Goal: Task Accomplishment & Management: Manage account settings

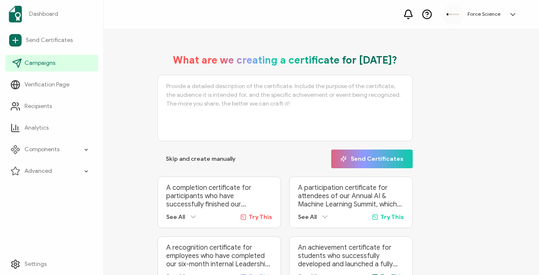
click at [52, 64] on span "Campaigns" at bounding box center [40, 63] width 31 height 8
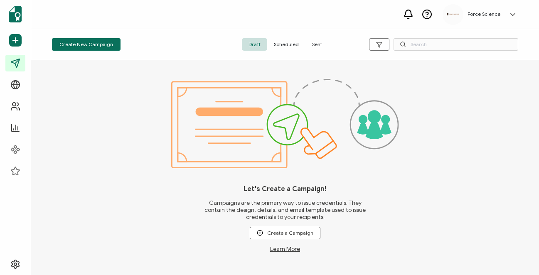
click at [308, 46] on span "Sent" at bounding box center [316, 44] width 23 height 12
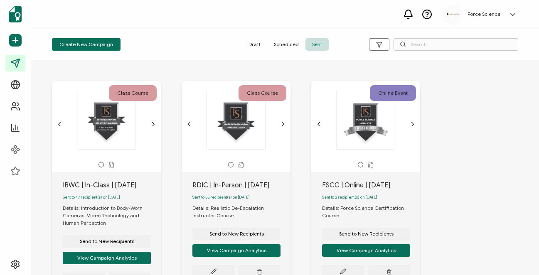
click at [419, 47] on input "text" at bounding box center [456, 44] width 125 height 12
type input "rdic"
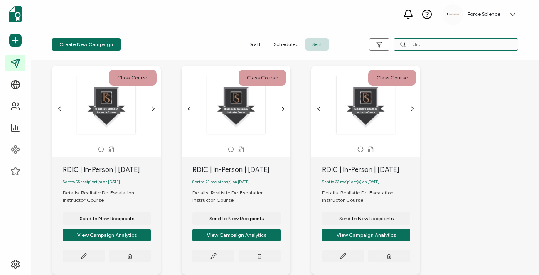
scroll to position [15, 0]
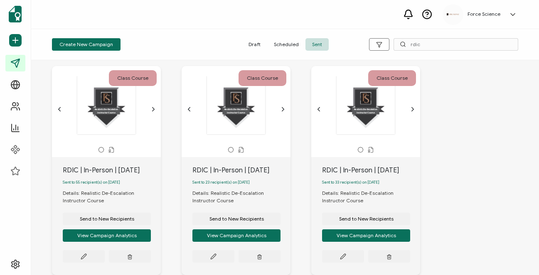
click at [91, 170] on div "RDIC | In-Person | [DATE]" at bounding box center [112, 170] width 98 height 10
copy div "RDIC | In-Person | [DATE]"
click at [99, 221] on span "Send to New Recipients" at bounding box center [107, 219] width 54 height 5
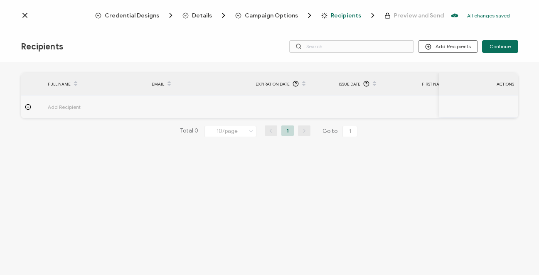
click at [264, 15] on span "Campaign Options" at bounding box center [271, 15] width 53 height 6
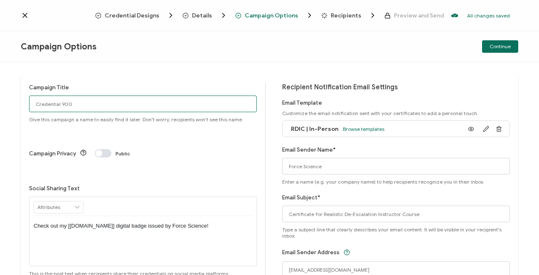
click at [81, 107] on input "Credential 900" at bounding box center [143, 104] width 228 height 17
paste input "RDIC | In-Person | [DATE]"
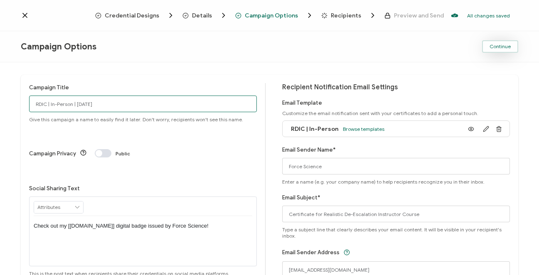
type input "RDIC | In-Person | [DATE]"
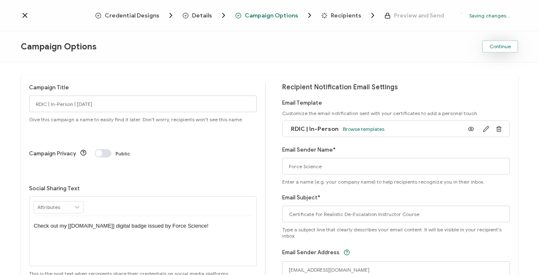
click at [503, 47] on span "Continue" at bounding box center [500, 46] width 21 height 5
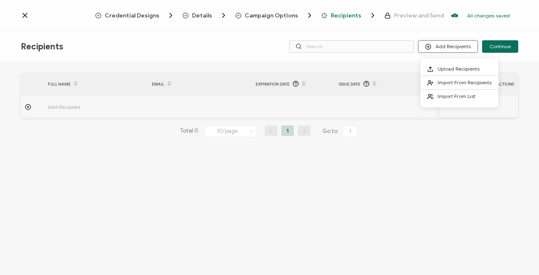
click at [450, 48] on button "Add Recipients" at bounding box center [448, 46] width 60 height 12
click at [448, 66] on span "Upload Recipients" at bounding box center [459, 69] width 42 height 6
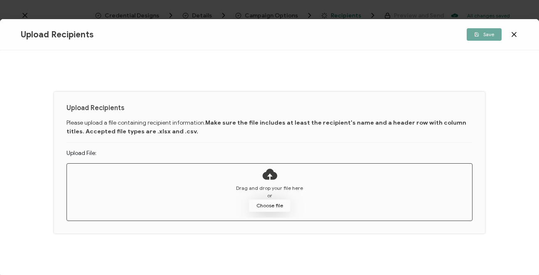
click at [268, 207] on button "Choose file" at bounding box center [270, 205] width 42 height 12
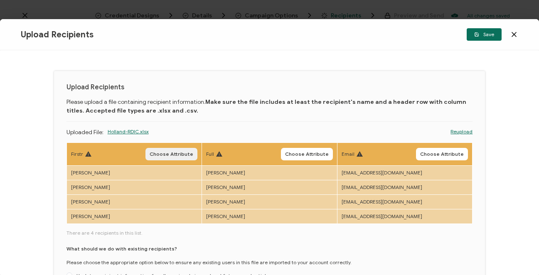
click at [172, 159] on button "Choose Attribute" at bounding box center [171, 154] width 52 height 12
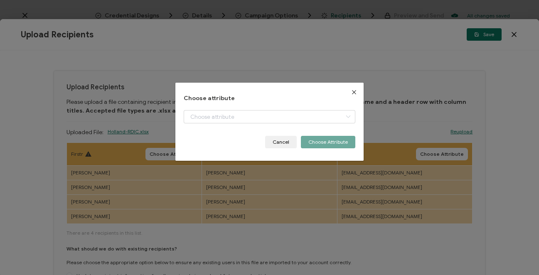
click at [222, 125] on div "+ Add New Attribute Full Name E-mail Issue Date Expiration Date Training Hours …" at bounding box center [270, 123] width 172 height 26
click at [224, 122] on input "dialog" at bounding box center [270, 116] width 172 height 13
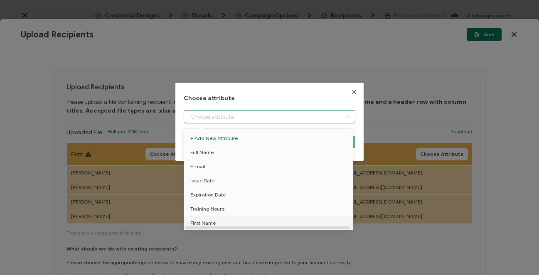
click at [217, 221] on li "First Name" at bounding box center [270, 223] width 176 height 14
type input "First Name"
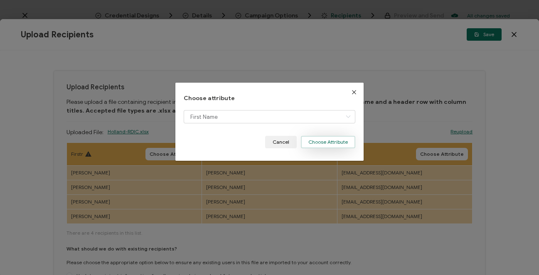
click at [324, 143] on button "Choose Attribute" at bounding box center [328, 142] width 54 height 12
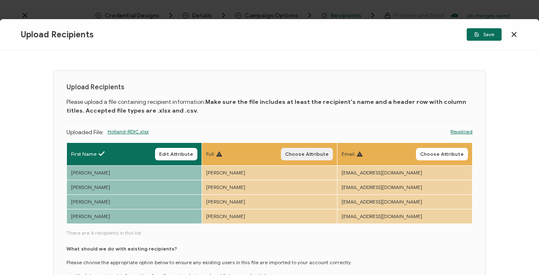
click at [308, 153] on span "Choose Attribute" at bounding box center [307, 154] width 44 height 5
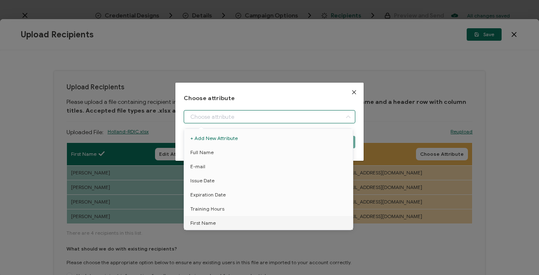
click at [197, 116] on input "dialog" at bounding box center [270, 116] width 172 height 13
click at [221, 153] on li "Full Name" at bounding box center [270, 152] width 176 height 14
type input "Full Name"
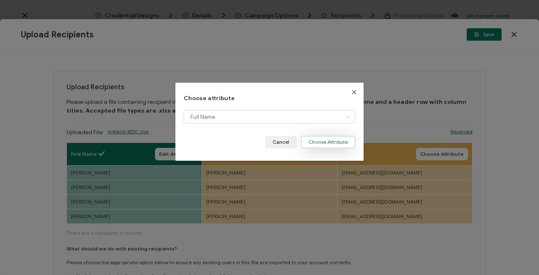
click at [315, 142] on button "Choose Attribute" at bounding box center [328, 142] width 54 height 12
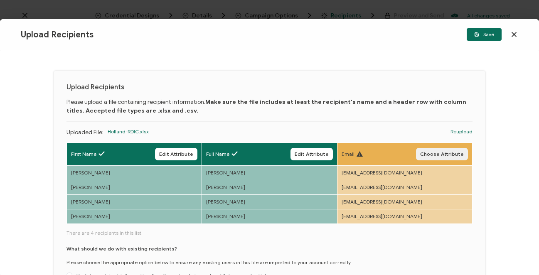
click at [434, 151] on button "Choose Attribute" at bounding box center [442, 154] width 52 height 12
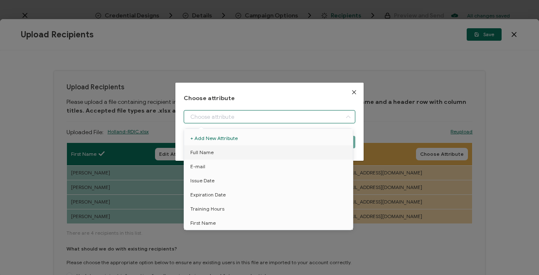
click at [210, 113] on input "dialog" at bounding box center [270, 116] width 172 height 13
click at [214, 167] on li "E-mail" at bounding box center [270, 167] width 176 height 14
type input "E-mail"
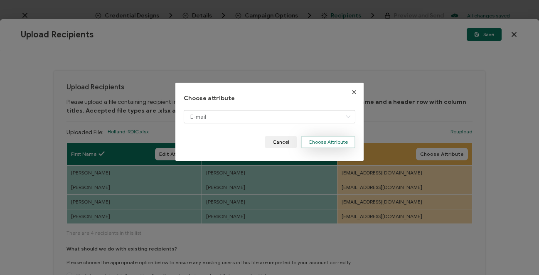
click at [312, 143] on button "Choose Attribute" at bounding box center [328, 142] width 54 height 12
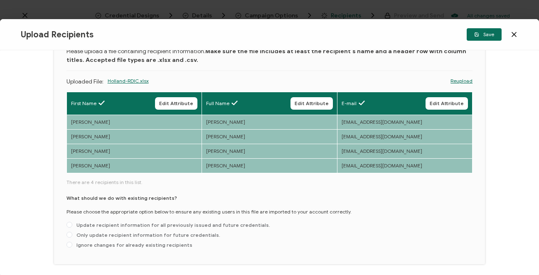
scroll to position [60, 0]
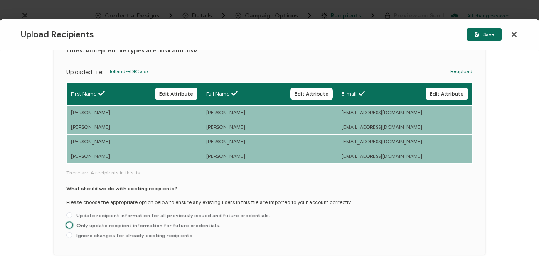
click at [110, 224] on span "Only update recipient information for future credentials." at bounding box center [146, 225] width 148 height 6
click at [72, 224] on input "Only update recipient information for future credentials." at bounding box center [69, 225] width 6 height 7
radio input "true"
click at [493, 36] on span "Save" at bounding box center [484, 34] width 20 height 5
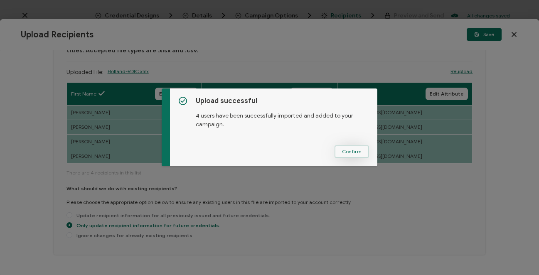
click at [342, 154] on span "Confirm" at bounding box center [352, 151] width 20 height 5
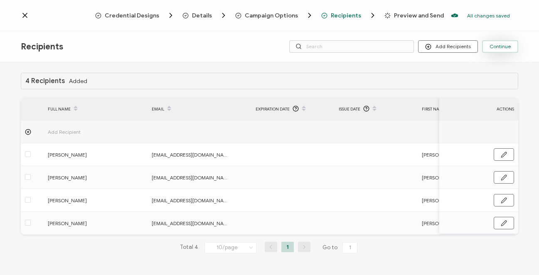
click at [512, 44] on button "Continue" at bounding box center [500, 46] width 36 height 12
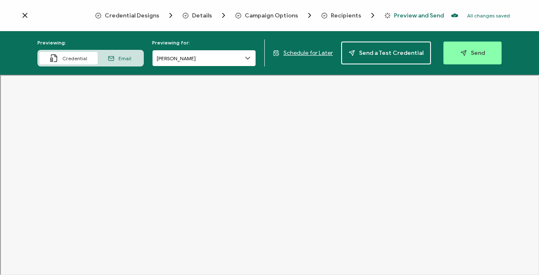
click at [204, 60] on input "[PERSON_NAME]" at bounding box center [204, 58] width 104 height 17
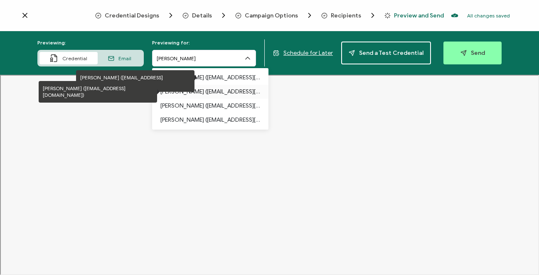
click at [199, 87] on p "[PERSON_NAME] ([EMAIL_ADDRESS][DOMAIN_NAME])" at bounding box center [210, 92] width 100 height 14
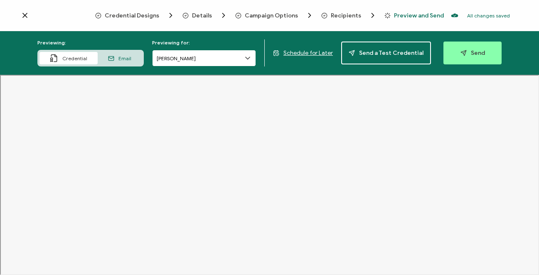
click at [196, 60] on input "[PERSON_NAME]" at bounding box center [204, 58] width 104 height 17
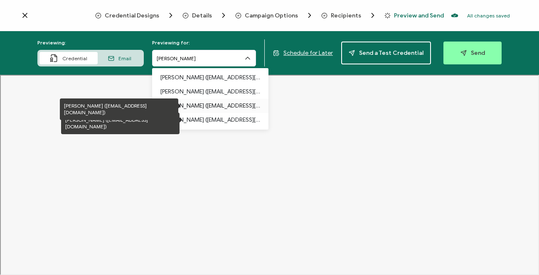
click at [190, 107] on p "[PERSON_NAME] ([EMAIL_ADDRESS][DOMAIN_NAME])" at bounding box center [210, 106] width 100 height 14
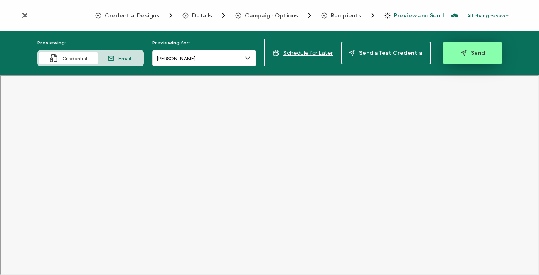
click at [470, 53] on span "Send" at bounding box center [472, 53] width 25 height 6
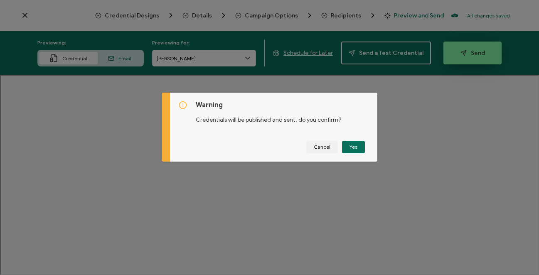
click at [470, 53] on div "Warning Credentials will be published and sent, do you confirm? Cancel Yes" at bounding box center [269, 137] width 539 height 275
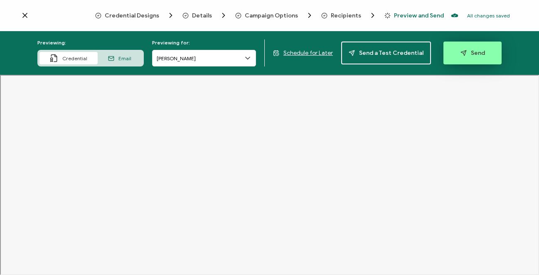
click at [460, 46] on button "Send" at bounding box center [472, 53] width 58 height 23
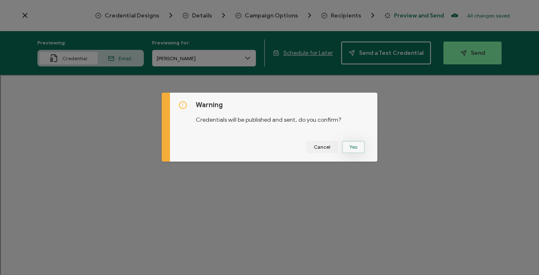
click at [356, 144] on button "Yes" at bounding box center [353, 147] width 23 height 12
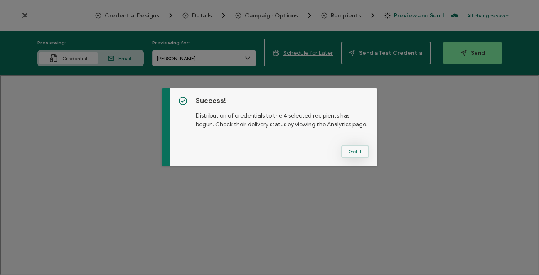
click at [349, 152] on button "Got It" at bounding box center [355, 151] width 28 height 12
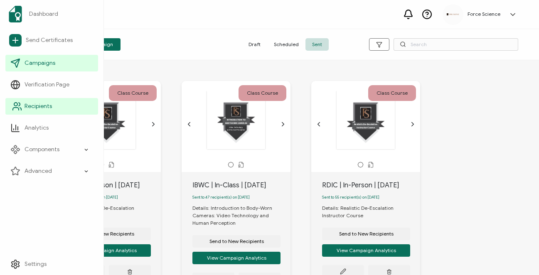
click at [42, 107] on span "Recipients" at bounding box center [38, 106] width 27 height 8
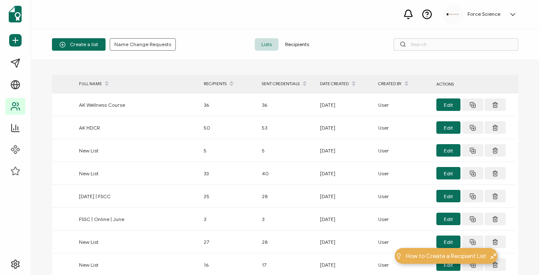
click at [303, 43] on span "Recipients" at bounding box center [296, 44] width 37 height 12
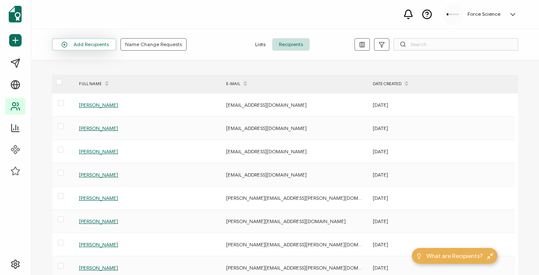
click at [97, 45] on button "Add Recipients" at bounding box center [84, 44] width 64 height 12
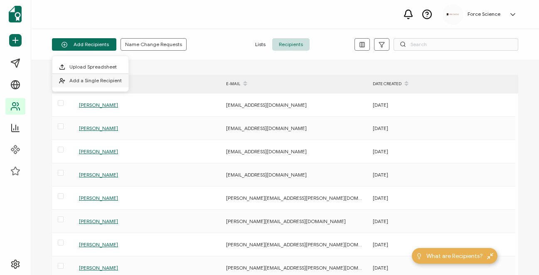
click at [99, 84] on span "Add a Single Recipient" at bounding box center [95, 80] width 52 height 6
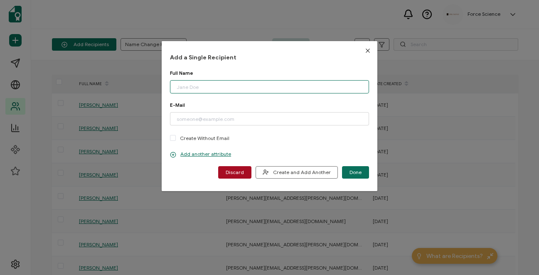
click at [190, 88] on input "dialog" at bounding box center [269, 86] width 199 height 13
paste input "[PERSON_NAME]"
click at [178, 87] on input "[PERSON_NAME]" at bounding box center [269, 86] width 199 height 13
type input "[PERSON_NAME]"
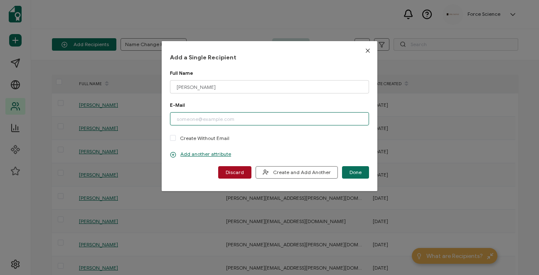
click at [187, 125] on input "dialog" at bounding box center [269, 118] width 199 height 13
paste input "[PERSON_NAME][EMAIL_ADDRESS][PERSON_NAME][DOMAIN_NAME][PERSON_NAME]"
click at [174, 121] on input "[PERSON_NAME][EMAIL_ADDRESS][PERSON_NAME][DOMAIN_NAME][PERSON_NAME]" at bounding box center [269, 118] width 199 height 13
type input "[PERSON_NAME][EMAIL_ADDRESS][PERSON_NAME][DOMAIN_NAME][PERSON_NAME]"
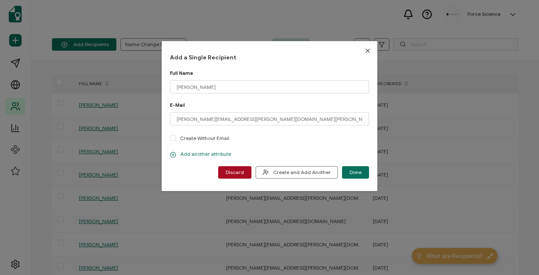
click at [193, 153] on p "Add another attribute" at bounding box center [200, 154] width 61 height 7
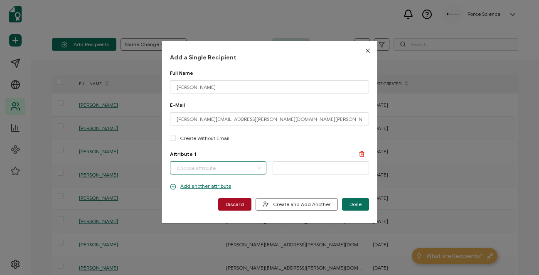
click at [194, 170] on input "dialog" at bounding box center [218, 167] width 96 height 13
click at [199, 202] on span "First Name" at bounding box center [189, 204] width 25 height 14
type input "First Name"
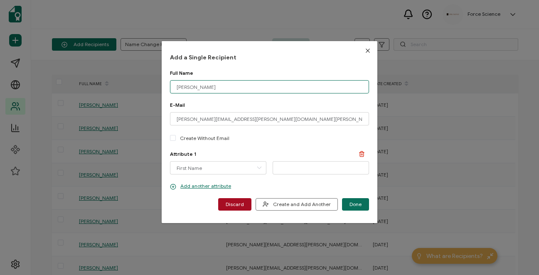
click at [183, 89] on input "[PERSON_NAME]" at bounding box center [269, 86] width 199 height 13
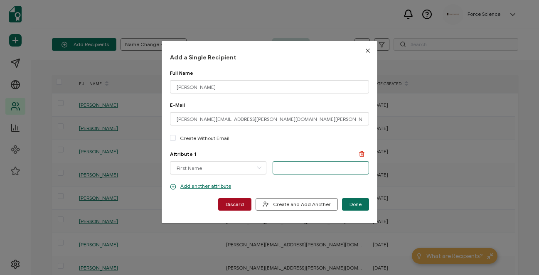
click at [280, 167] on input "dialog" at bounding box center [321, 167] width 96 height 13
paste input "[PERSON_NAME]"
click at [277, 170] on input "[PERSON_NAME]" at bounding box center [321, 167] width 96 height 13
type input "[PERSON_NAME]"
click at [356, 205] on span "Done" at bounding box center [355, 204] width 12 height 5
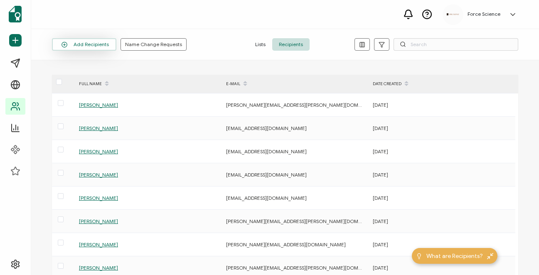
click at [98, 44] on button "Add Recipients" at bounding box center [84, 44] width 64 height 12
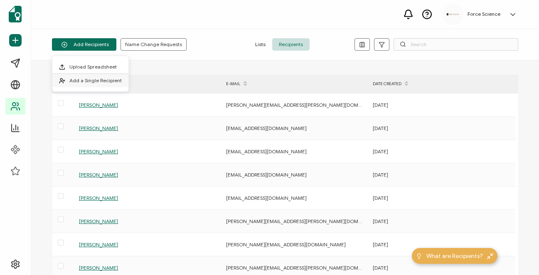
click at [106, 80] on span "Add a Single Recipient" at bounding box center [95, 80] width 52 height 6
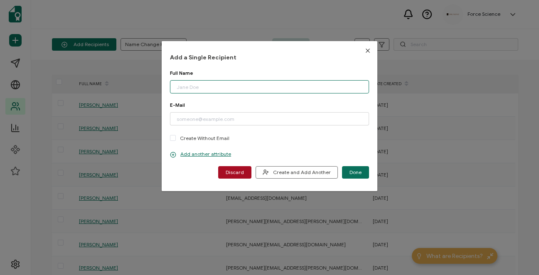
click at [185, 87] on input "dialog" at bounding box center [269, 86] width 199 height 13
paste input "[PERSON_NAME]"
click at [175, 88] on input "[PERSON_NAME]" at bounding box center [269, 86] width 199 height 13
type input "[PERSON_NAME]"
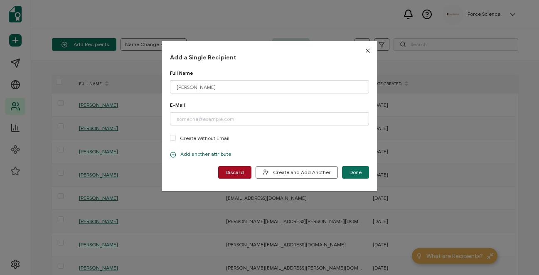
click at [187, 154] on p "Add another attribute" at bounding box center [200, 154] width 61 height 7
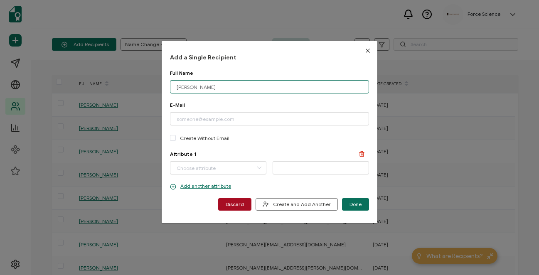
click at [178, 86] on input "[PERSON_NAME]" at bounding box center [269, 86] width 199 height 13
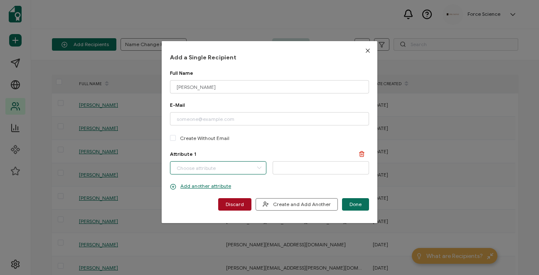
click at [182, 170] on input "dialog" at bounding box center [218, 167] width 96 height 13
click at [190, 202] on span "First Name" at bounding box center [189, 204] width 25 height 14
type input "First Name"
click at [278, 169] on input "dialog" at bounding box center [321, 167] width 96 height 13
paste input "[PERSON_NAME]"
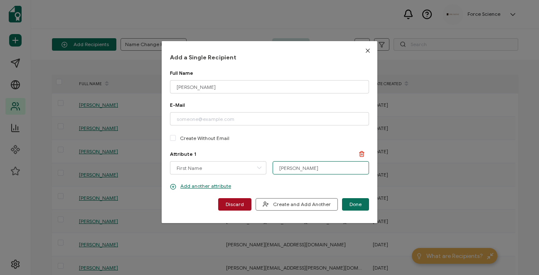
click at [276, 168] on input "[PERSON_NAME]" at bounding box center [321, 167] width 96 height 13
type input "[PERSON_NAME]"
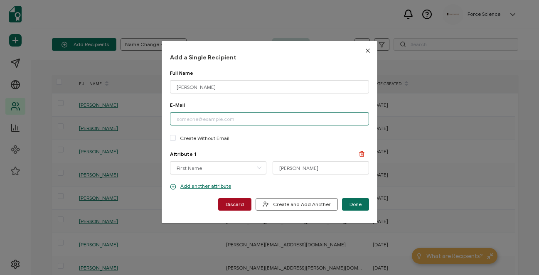
click at [187, 122] on input "dialog" at bounding box center [269, 118] width 199 height 13
paste input "[PERSON_NAME][EMAIL_ADDRESS][DOMAIN_NAME]"
click at [176, 120] on input "[PERSON_NAME][EMAIL_ADDRESS][DOMAIN_NAME]" at bounding box center [269, 118] width 199 height 13
type input "[PERSON_NAME][EMAIL_ADDRESS][DOMAIN_NAME]"
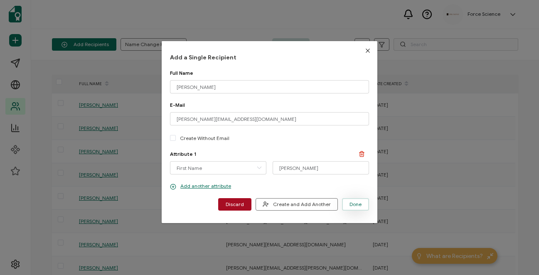
click at [353, 203] on span "Done" at bounding box center [355, 204] width 12 height 5
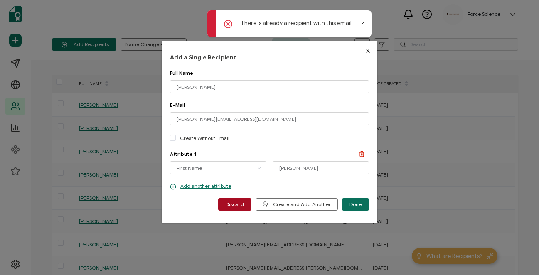
click at [363, 25] on icon at bounding box center [363, 23] width 4 height 4
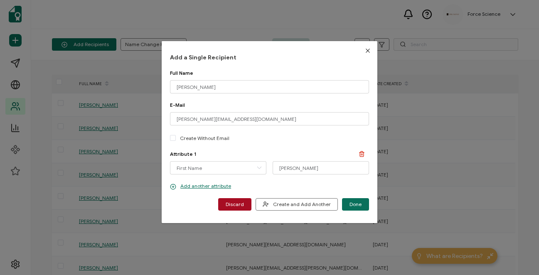
click at [367, 51] on icon "Close" at bounding box center [367, 50] width 7 height 7
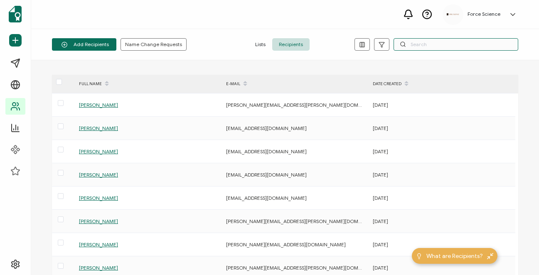
click at [406, 48] on input "text" at bounding box center [456, 44] width 125 height 12
paste input "[PERSON_NAME][EMAIL_ADDRESS][DOMAIN_NAME]"
type input "[PERSON_NAME][EMAIL_ADDRESS][DOMAIN_NAME]"
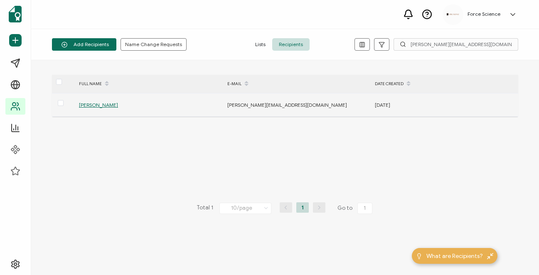
click at [108, 106] on span "[PERSON_NAME]" at bounding box center [98, 105] width 39 height 6
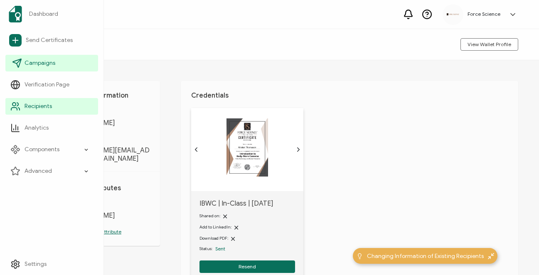
click at [47, 68] on link "Campaigns" at bounding box center [51, 63] width 93 height 17
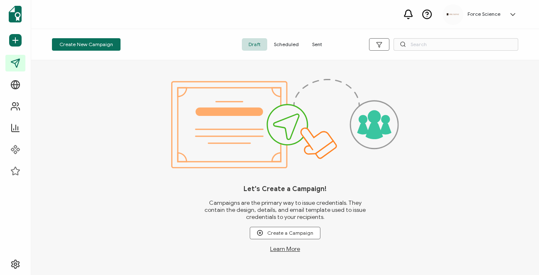
click at [322, 44] on span "Sent" at bounding box center [316, 44] width 23 height 12
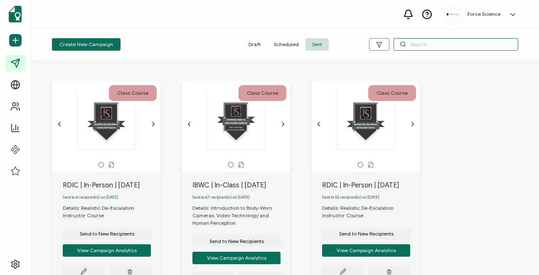
click at [439, 46] on input "text" at bounding box center [456, 44] width 125 height 12
type input "fec"
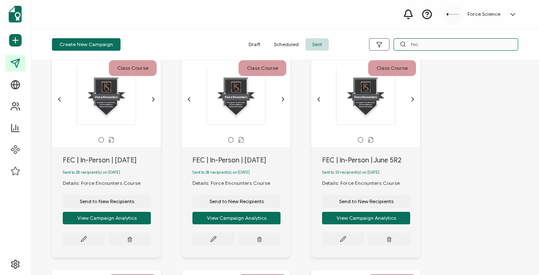
scroll to position [25, 0]
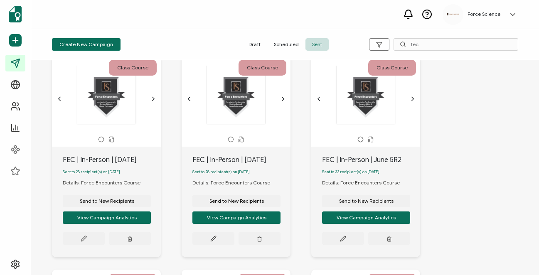
click at [118, 158] on div "FEC | In-Person | [DATE]" at bounding box center [112, 160] width 98 height 10
copy div "FEC | In-Person | [DATE]"
click at [118, 204] on span "Send to New Recipients" at bounding box center [107, 201] width 54 height 5
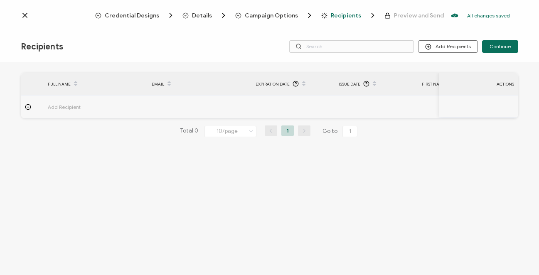
click at [285, 13] on span "Campaign Options" at bounding box center [271, 15] width 53 height 6
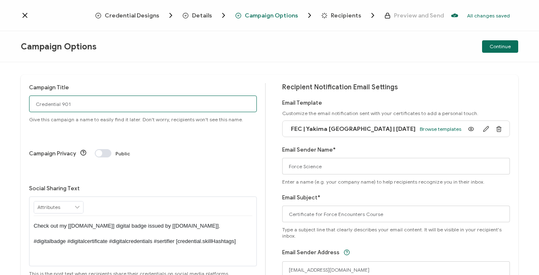
click at [81, 103] on input "Credential 901" at bounding box center [143, 104] width 228 height 17
paste input "FEC | In-Person | [DATE]"
type input "FEC | In-Person | [DATE]"
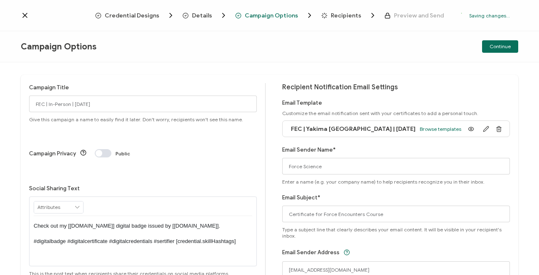
click at [186, 222] on p "Check out my [[DOMAIN_NAME]] digital badge issued by [[DOMAIN_NAME]]. #digitalb…" at bounding box center [143, 233] width 219 height 23
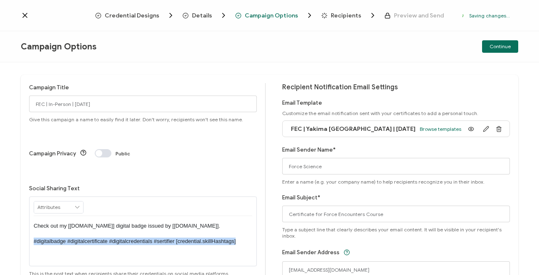
click at [186, 222] on p "Check out my [[DOMAIN_NAME]] digital badge issued by [[DOMAIN_NAME]]. #digitalb…" at bounding box center [143, 233] width 219 height 23
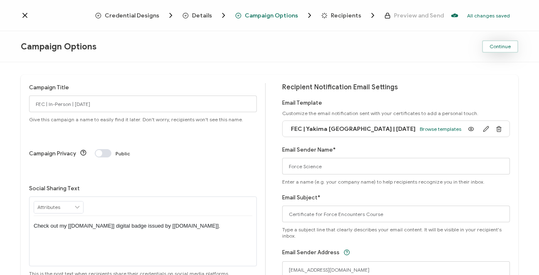
click at [499, 48] on span "Continue" at bounding box center [500, 46] width 21 height 5
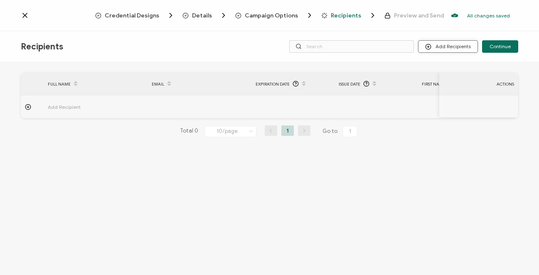
click at [452, 49] on button "Add Recipients" at bounding box center [448, 46] width 60 height 12
click at [455, 84] on span "Import From Recipients" at bounding box center [465, 82] width 54 height 6
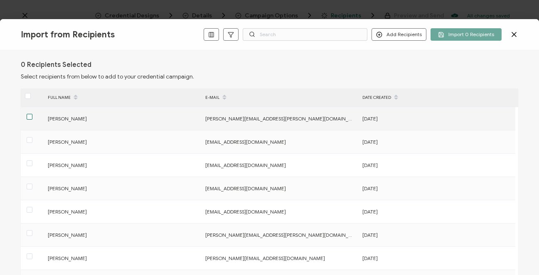
click at [29, 118] on span at bounding box center [30, 117] width 6 height 6
click at [32, 114] on input "checkbox" at bounding box center [32, 114] width 0 height 0
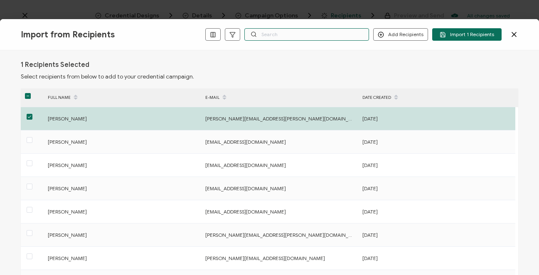
click at [291, 37] on input "text" at bounding box center [306, 34] width 125 height 12
paste input "FEC | In-Person | [DATE]"
type input "FEC | In-Person | [DATE]"
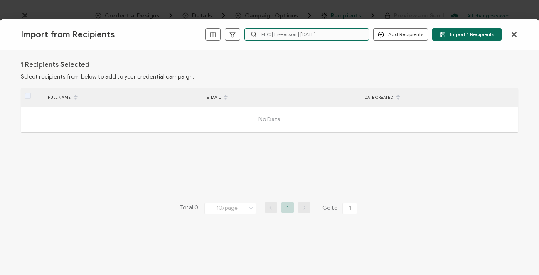
click at [303, 36] on input "FEC | In-Person | [DATE]" at bounding box center [306, 34] width 125 height 12
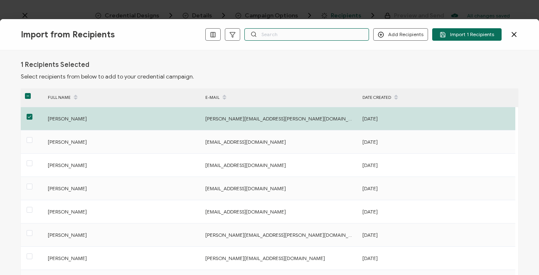
paste input "[PERSON_NAME][EMAIL_ADDRESS][DOMAIN_NAME]"
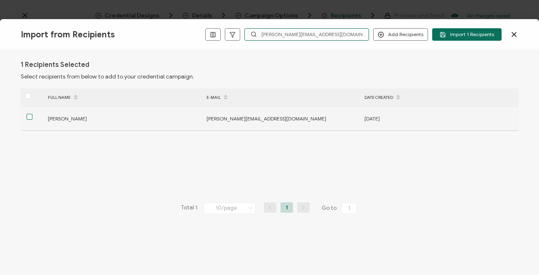
type input "[PERSON_NAME][EMAIL_ADDRESS][DOMAIN_NAME]"
click at [29, 118] on span at bounding box center [30, 117] width 6 height 6
click at [32, 114] on input "checkbox" at bounding box center [32, 114] width 0 height 0
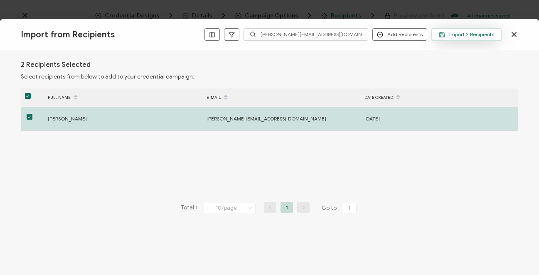
click at [458, 35] on span "Import 2 Recipients" at bounding box center [466, 35] width 55 height 6
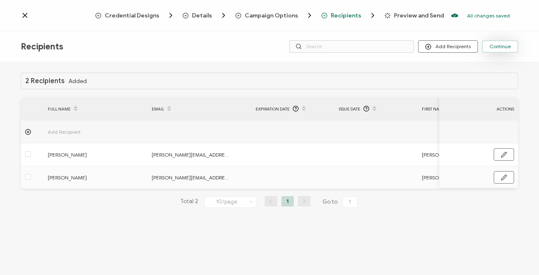
click at [499, 50] on button "Continue" at bounding box center [500, 46] width 36 height 12
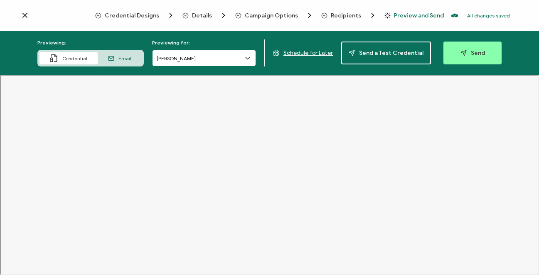
click at [202, 61] on input "[PERSON_NAME]" at bounding box center [204, 58] width 104 height 17
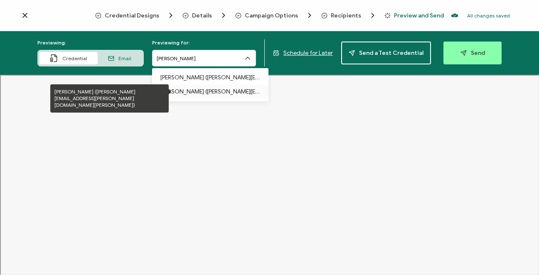
click at [199, 87] on p "[PERSON_NAME] ([PERSON_NAME][EMAIL_ADDRESS][PERSON_NAME][DOMAIN_NAME][PERSON_NA…" at bounding box center [210, 92] width 100 height 14
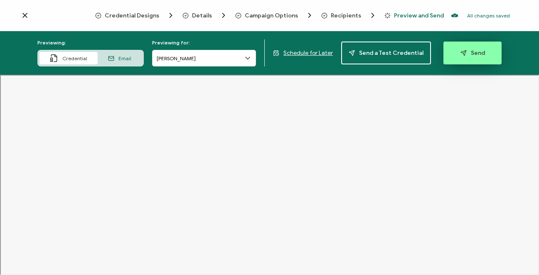
click at [469, 56] on span "Send" at bounding box center [472, 53] width 25 height 6
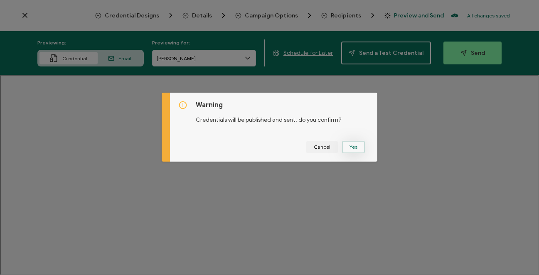
click at [354, 148] on button "Yes" at bounding box center [353, 147] width 23 height 12
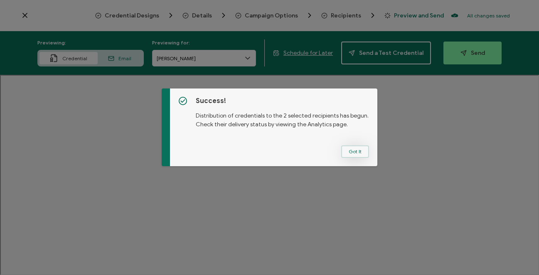
click at [358, 154] on button "Got It" at bounding box center [355, 151] width 28 height 12
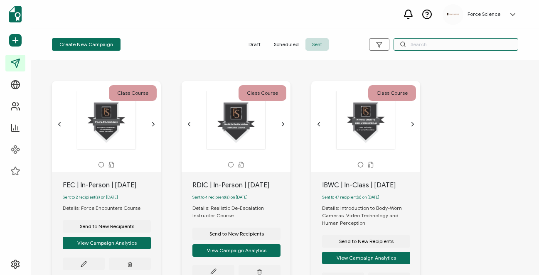
click at [418, 45] on input "text" at bounding box center [456, 44] width 125 height 12
type input "ibwc"
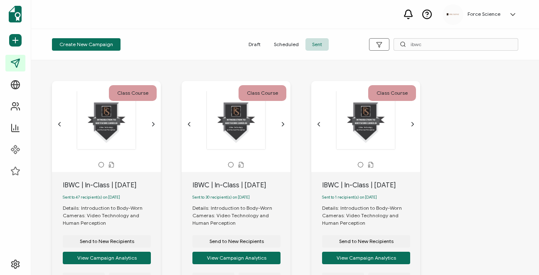
click at [89, 181] on div "IBWC | In-Class | [DATE]" at bounding box center [112, 185] width 98 height 10
copy div "IBWC | In-Class | [DATE]"
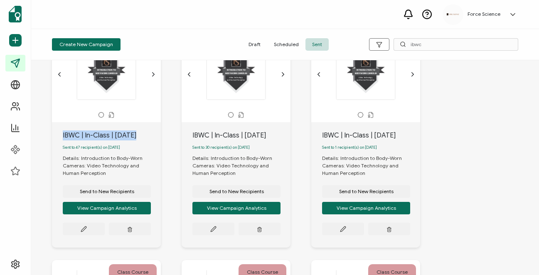
scroll to position [53, 0]
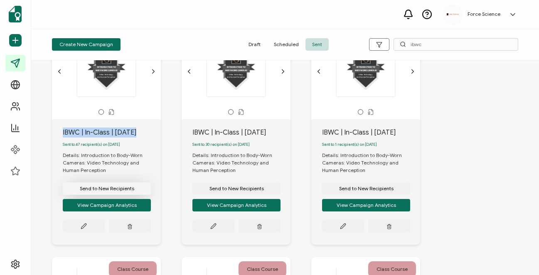
click at [117, 189] on span "Send to New Recipients" at bounding box center [107, 188] width 54 height 5
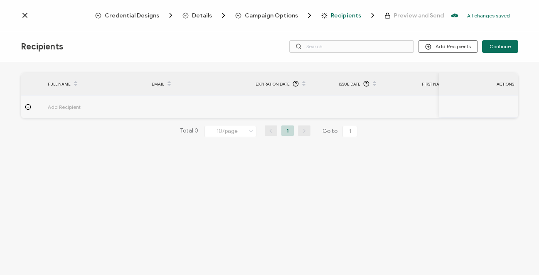
click at [268, 15] on span "Campaign Options" at bounding box center [271, 15] width 53 height 6
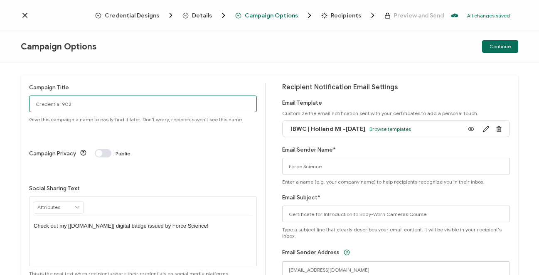
click at [71, 109] on input "Credential 902" at bounding box center [143, 104] width 228 height 17
paste input "IBWC | In-Class | [DATE]"
type input "IBWC | In-Class | [DATE]"
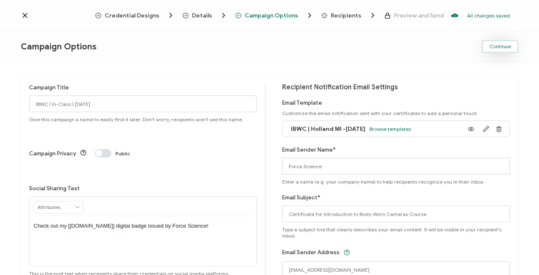
click at [499, 49] on span "Continue" at bounding box center [500, 46] width 21 height 5
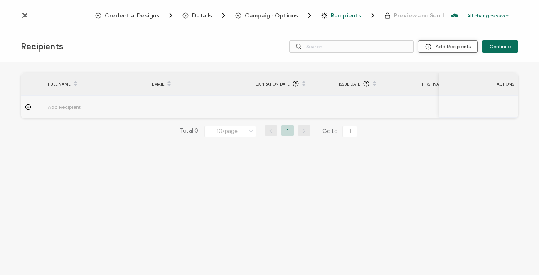
click at [460, 47] on button "Add Recipients" at bounding box center [448, 46] width 60 height 12
click at [453, 84] on span "Import From Recipients" at bounding box center [465, 82] width 54 height 6
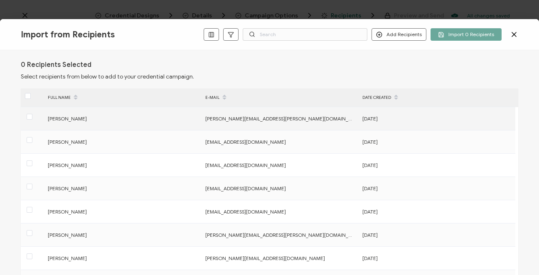
click at [33, 119] on div at bounding box center [32, 118] width 23 height 13
click at [30, 118] on span at bounding box center [30, 117] width 6 height 6
click at [32, 114] on input "checkbox" at bounding box center [32, 114] width 0 height 0
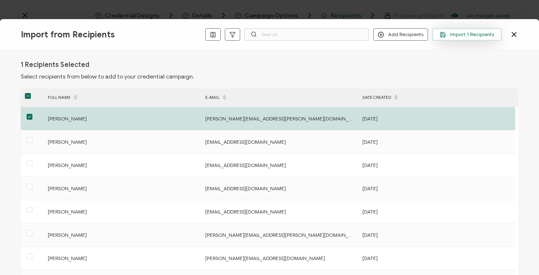
click at [482, 35] on span "Import 1 Recipients" at bounding box center [467, 35] width 54 height 6
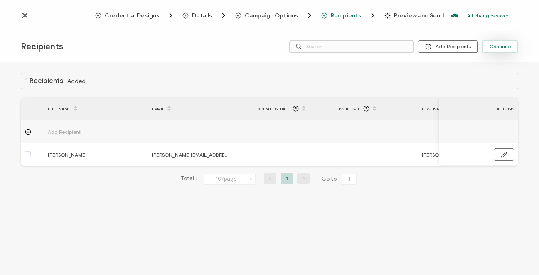
click at [505, 43] on button "Continue" at bounding box center [500, 46] width 36 height 12
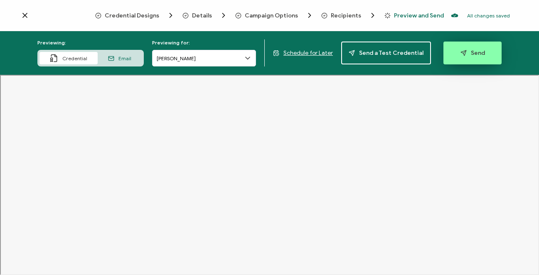
click at [472, 56] on span "Send" at bounding box center [472, 53] width 25 height 6
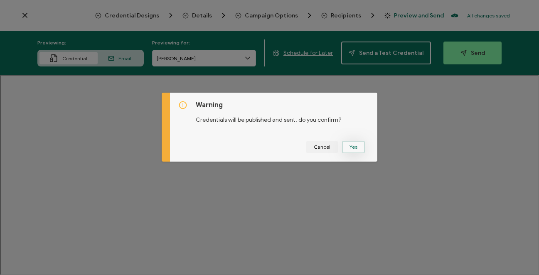
click at [348, 147] on button "Yes" at bounding box center [353, 147] width 23 height 12
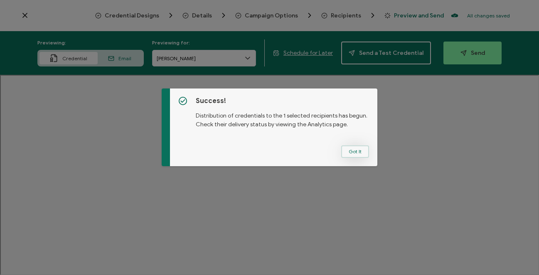
click at [353, 154] on button "Got It" at bounding box center [355, 151] width 28 height 12
